Goal: Transaction & Acquisition: Obtain resource

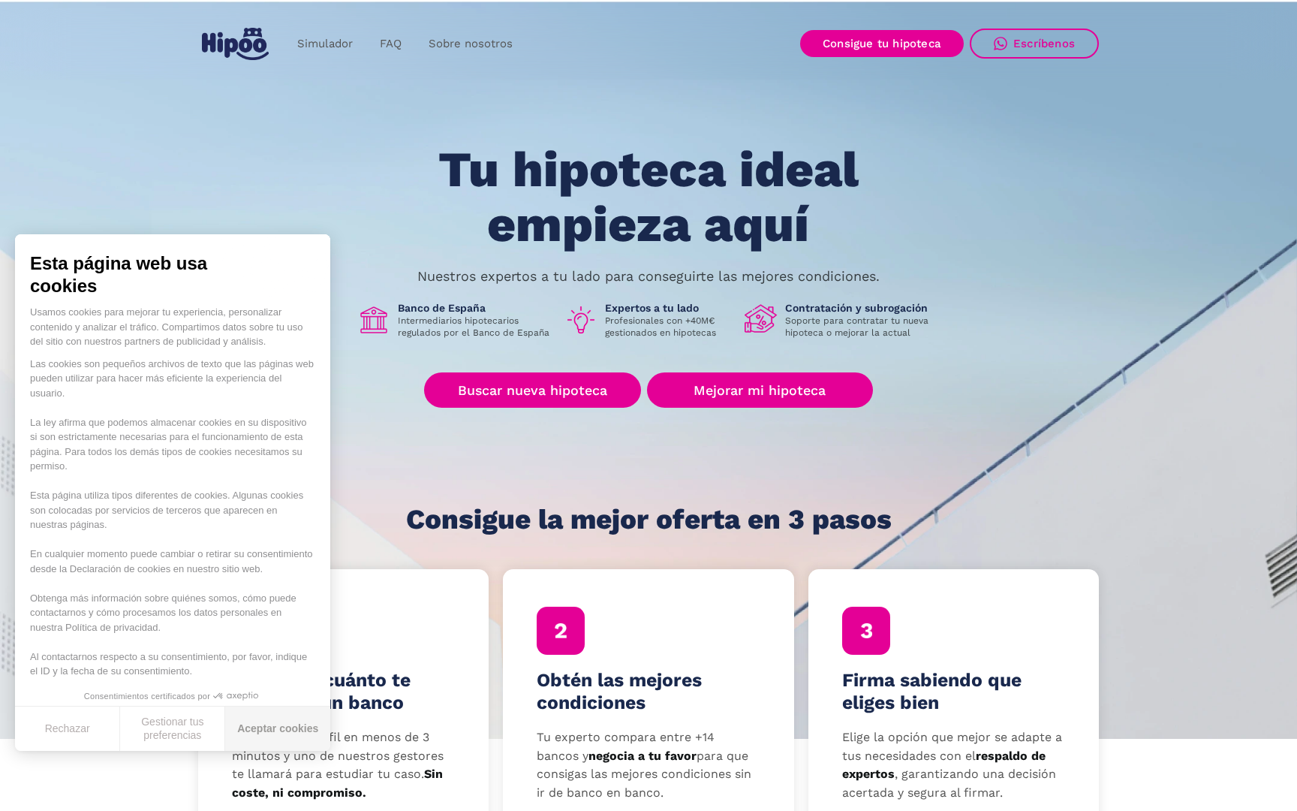
click at [277, 729] on button "Aceptar cookies" at bounding box center [277, 728] width 105 height 44
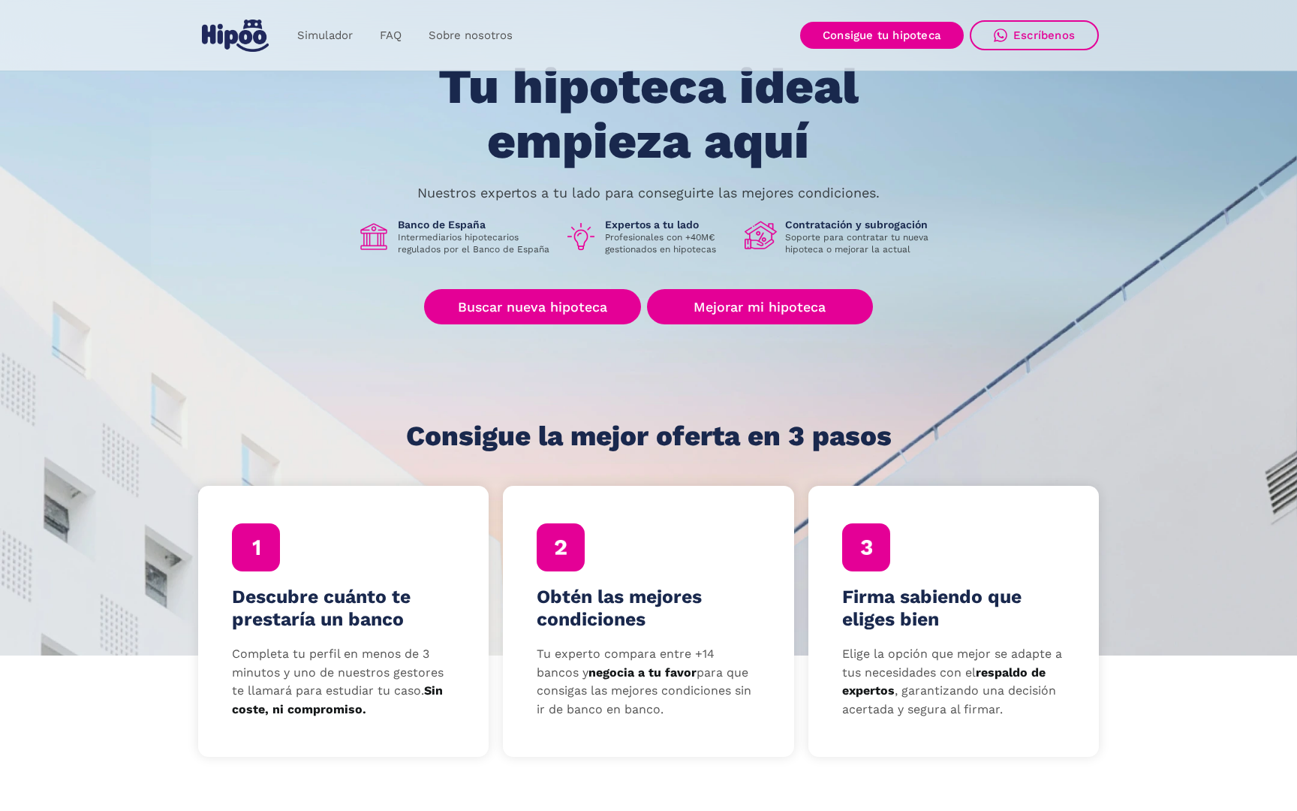
scroll to position [110, 0]
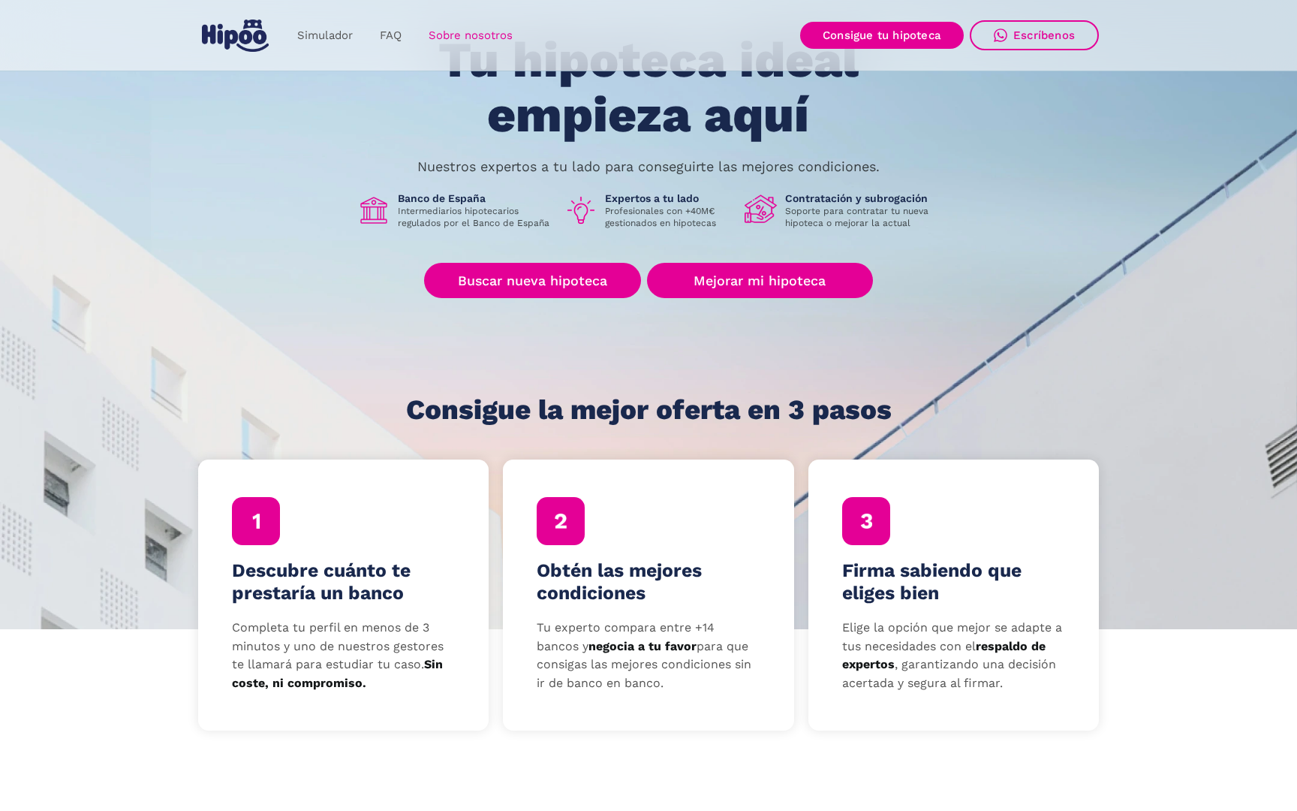
click at [477, 32] on link "Sobre nosotros" at bounding box center [470, 35] width 111 height 29
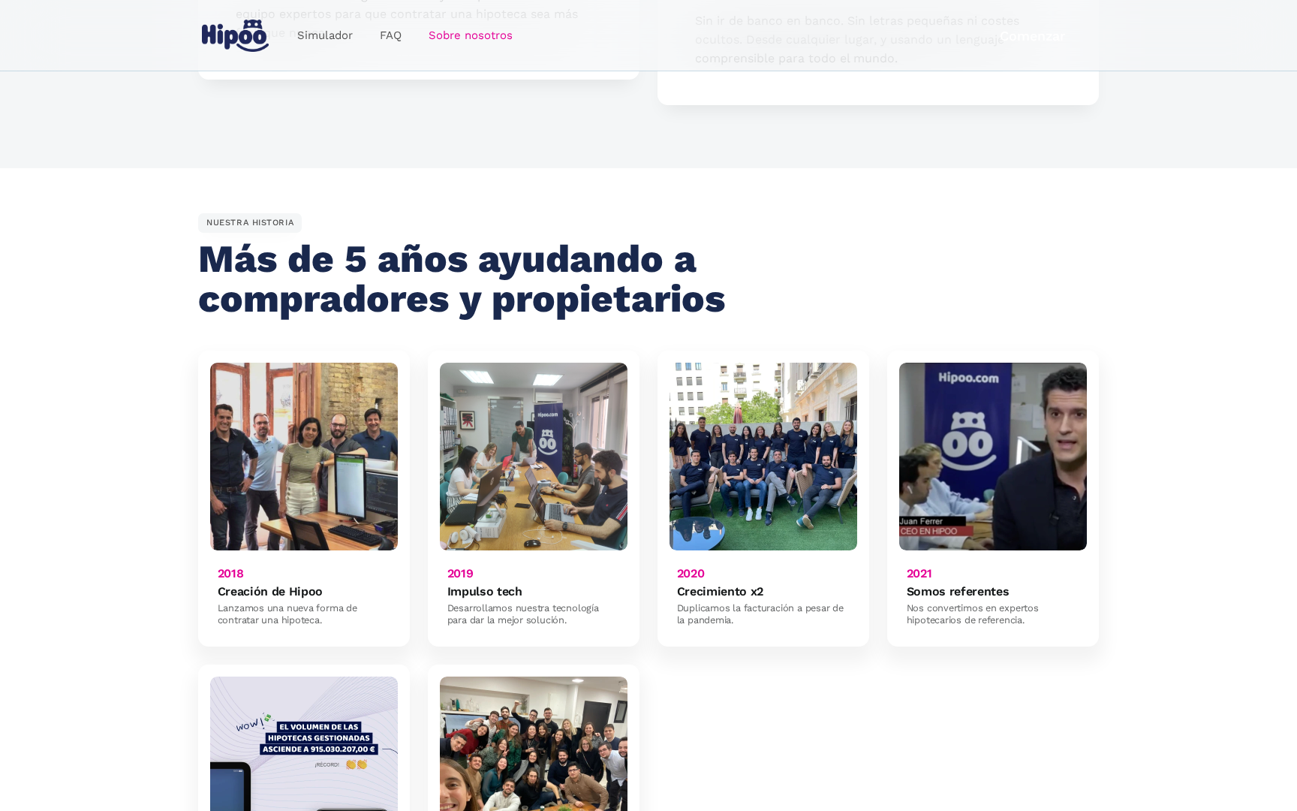
scroll to position [712, 0]
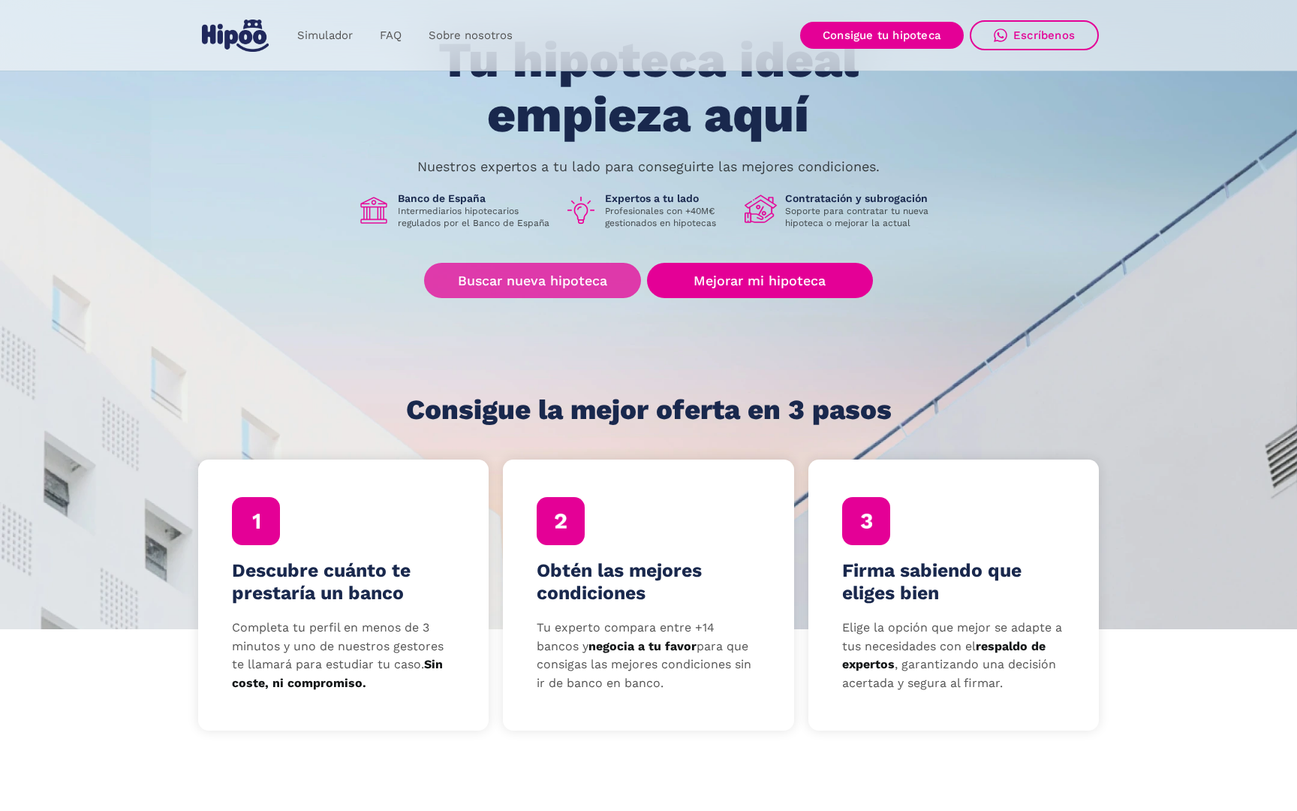
click at [533, 284] on link "Buscar nueva hipoteca" at bounding box center [532, 280] width 217 height 35
